Goal: Task Accomplishment & Management: Manage account settings

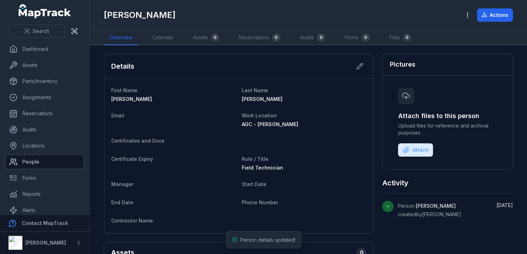
click at [41, 158] on link "People" at bounding box center [45, 162] width 78 height 14
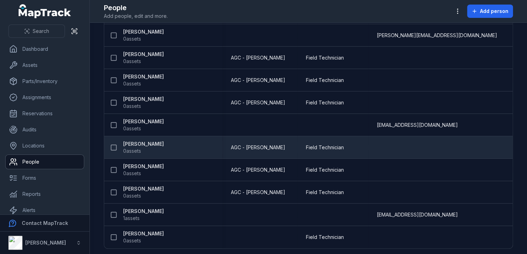
scroll to position [137, 0]
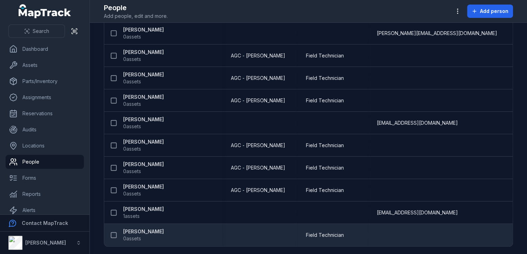
click at [150, 230] on strong "[PERSON_NAME]" at bounding box center [143, 231] width 41 height 7
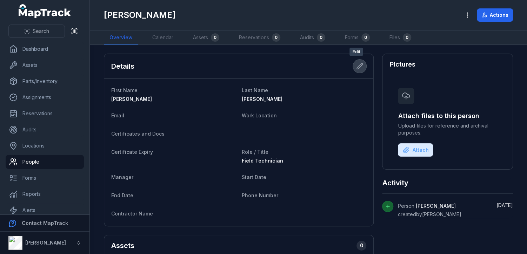
click at [356, 64] on icon at bounding box center [359, 66] width 7 height 7
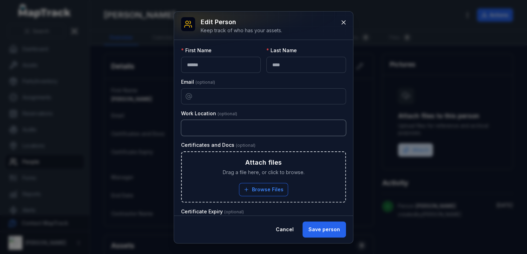
click at [219, 127] on input "text" at bounding box center [263, 128] width 165 height 16
type input "**********"
click at [327, 229] on button "Save person" at bounding box center [323, 230] width 43 height 16
